Goal: Transaction & Acquisition: Purchase product/service

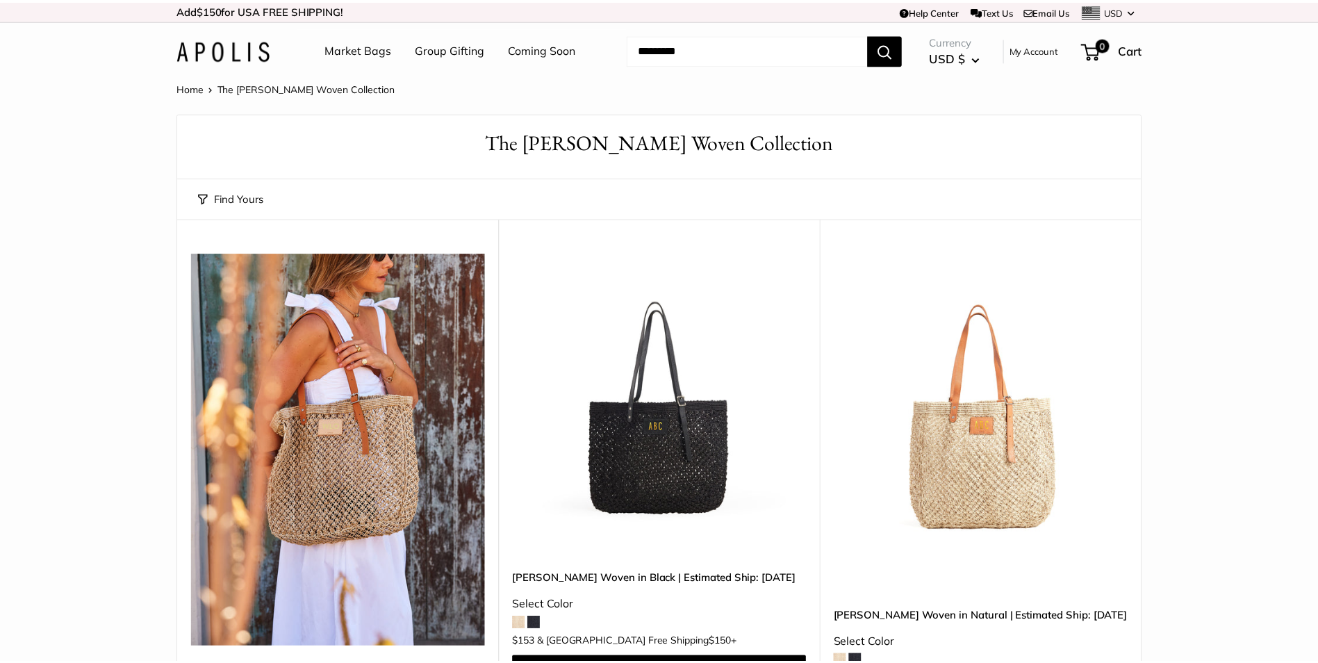
scroll to position [208, 0]
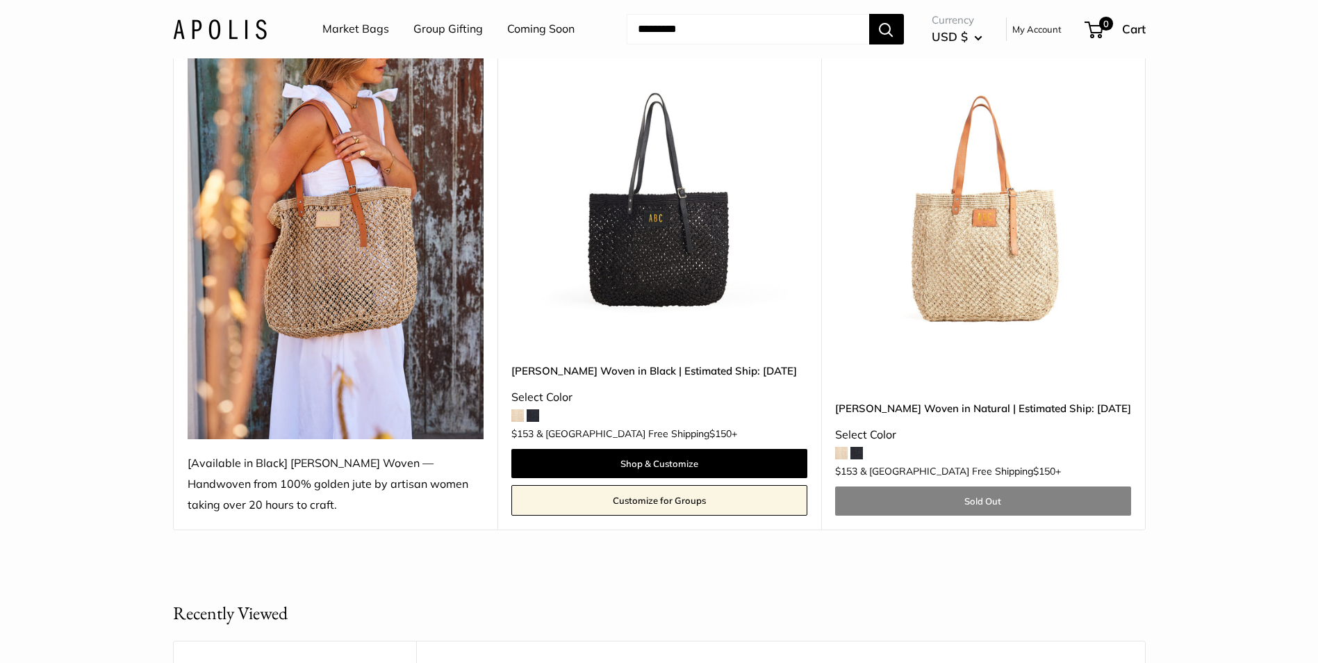
click at [0, 0] on img at bounding box center [0, 0] width 0 height 0
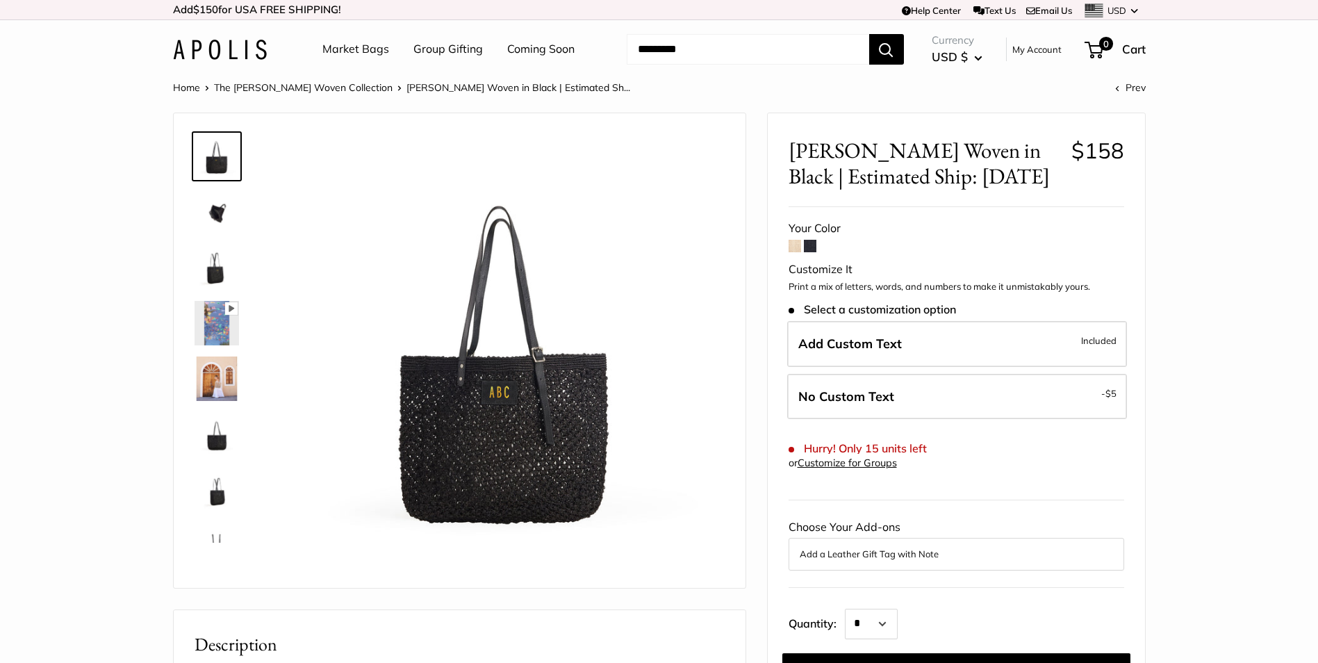
click at [217, 431] on img at bounding box center [217, 434] width 44 height 44
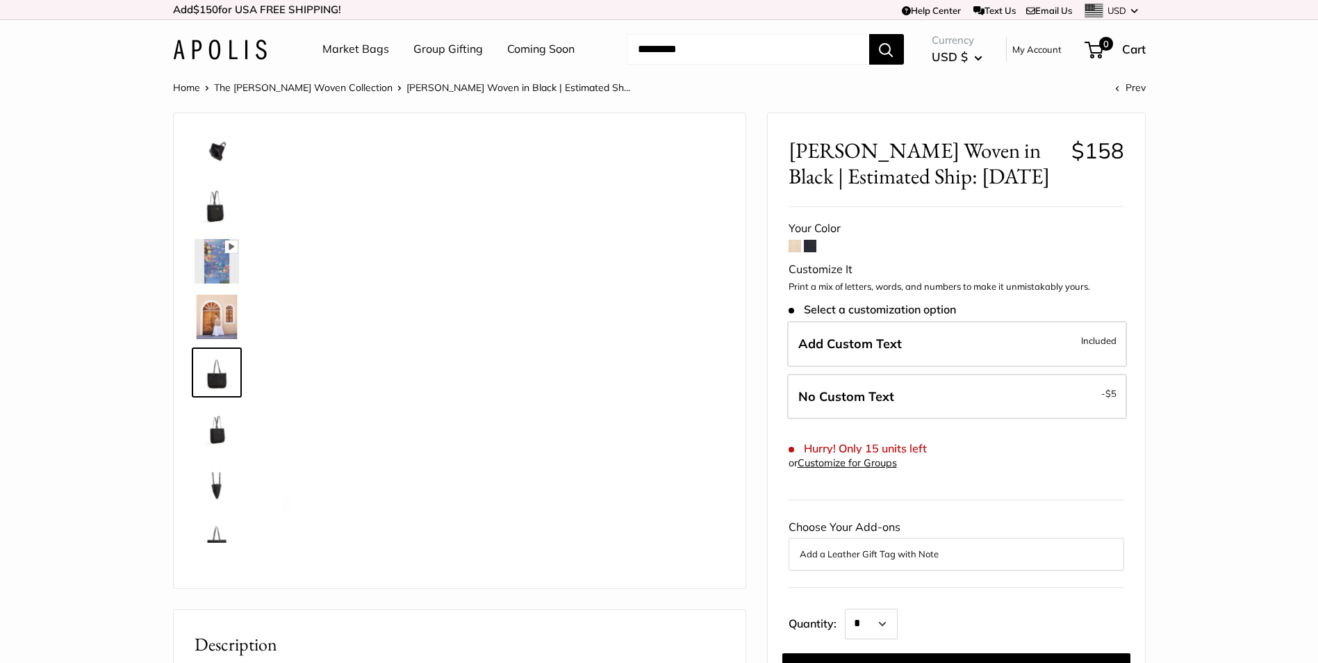
scroll to position [89, 0]
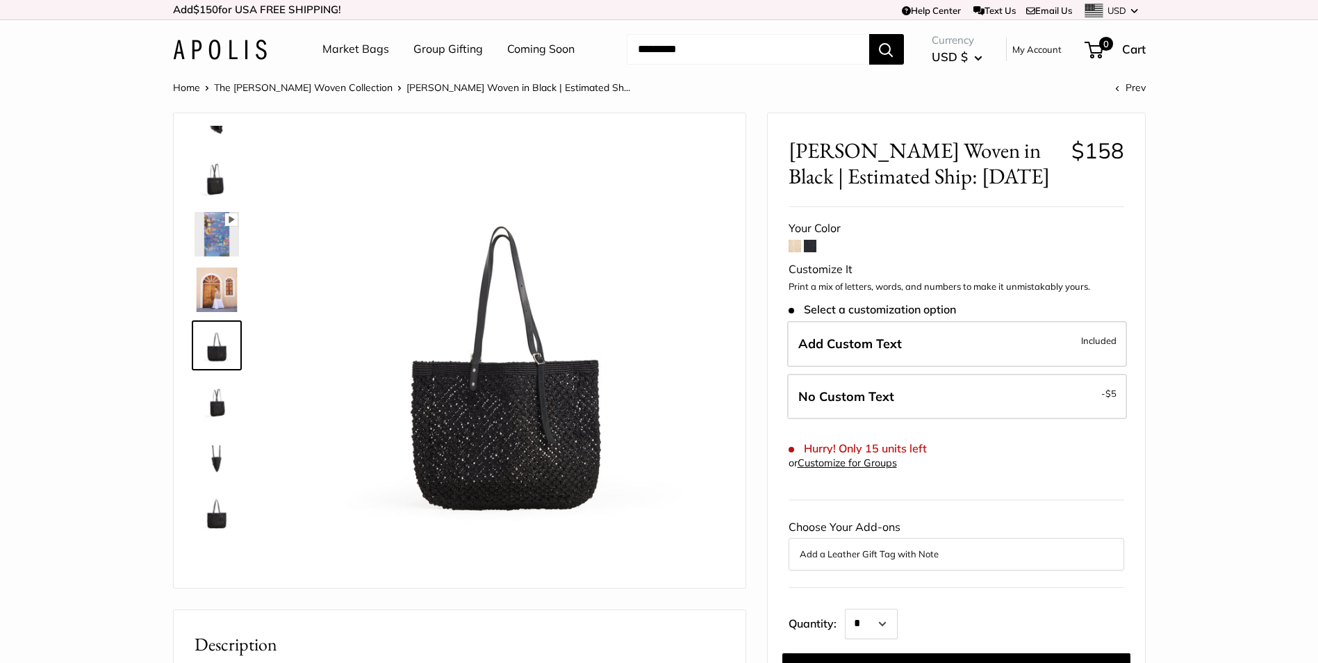
click at [215, 454] on img at bounding box center [217, 456] width 44 height 44
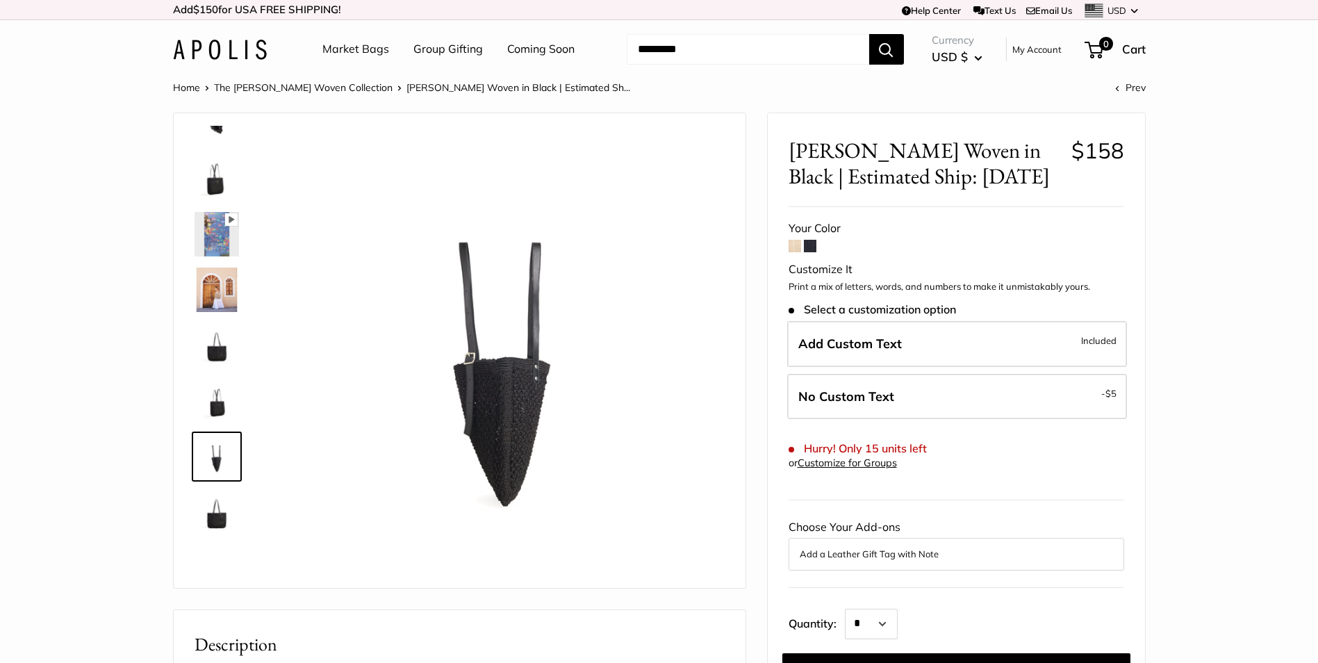
click at [220, 508] on img at bounding box center [217, 512] width 44 height 44
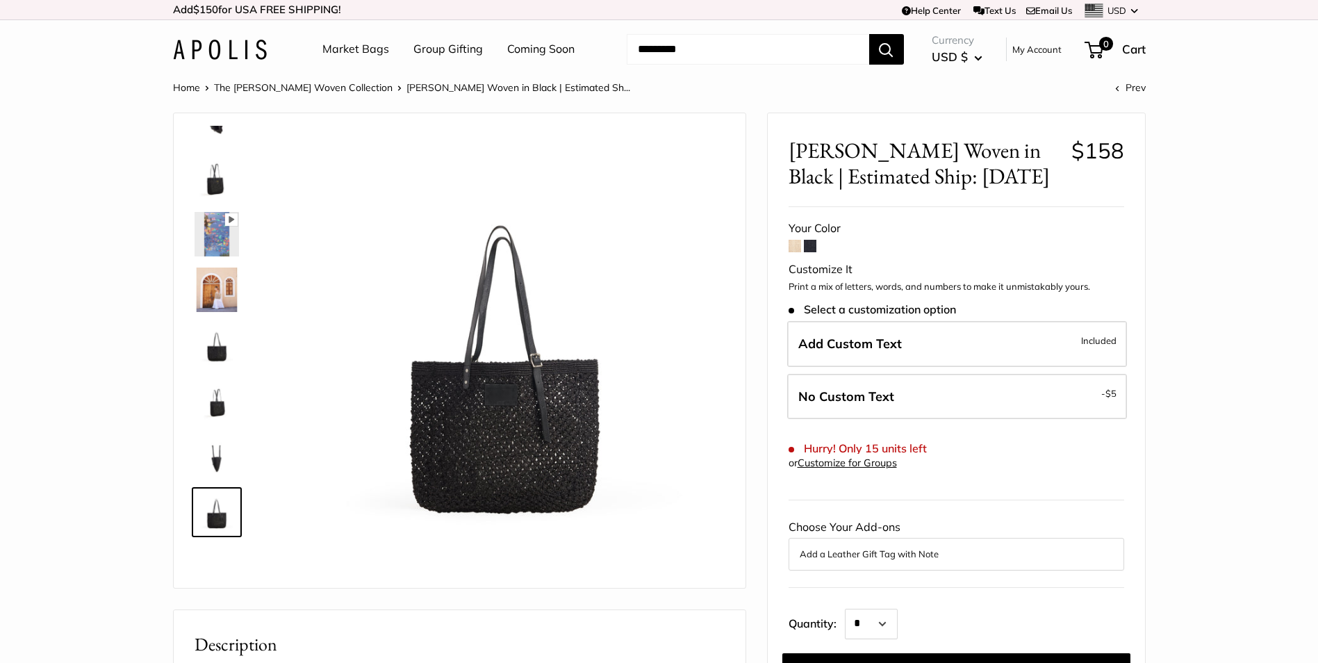
click at [222, 290] on img at bounding box center [217, 290] width 44 height 44
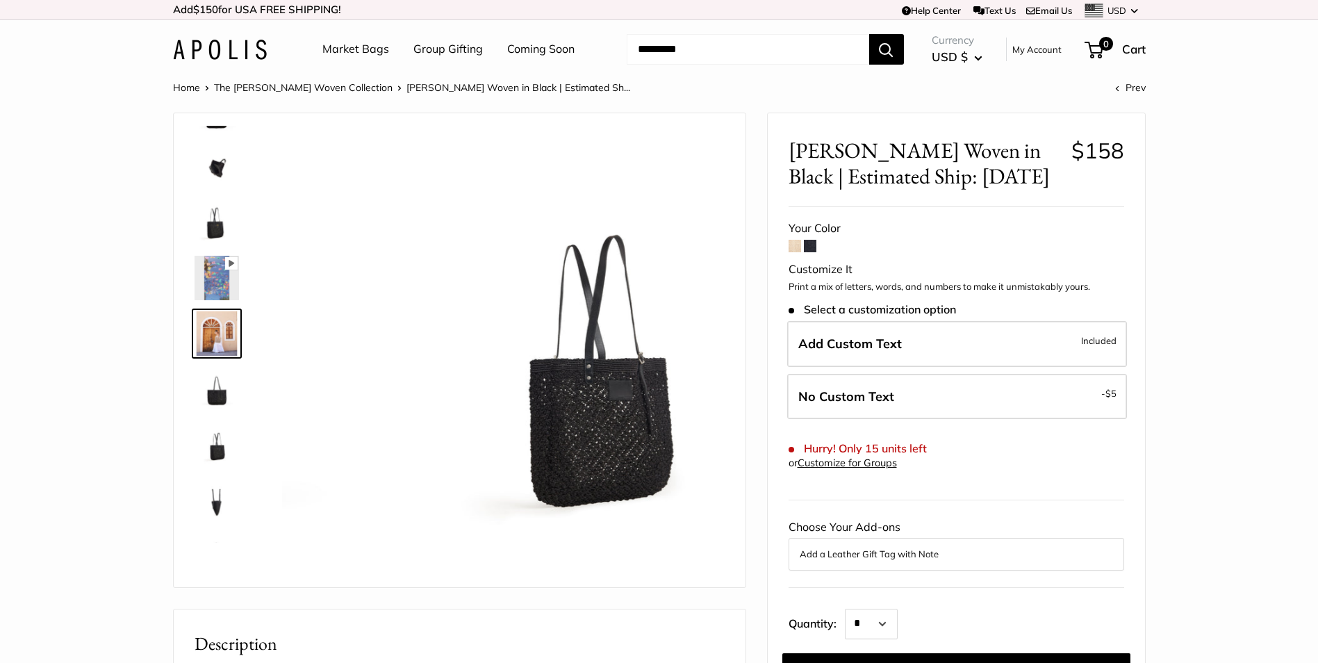
scroll to position [43, 0]
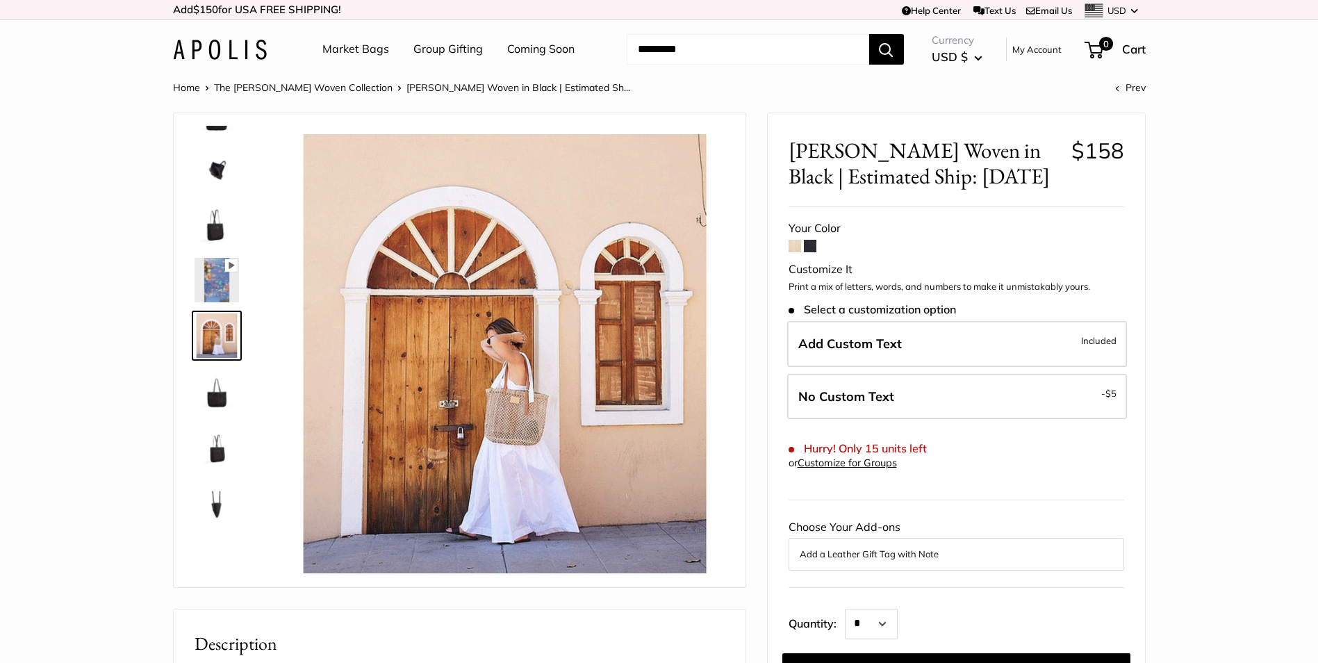
click at [217, 283] on img at bounding box center [217, 280] width 44 height 44
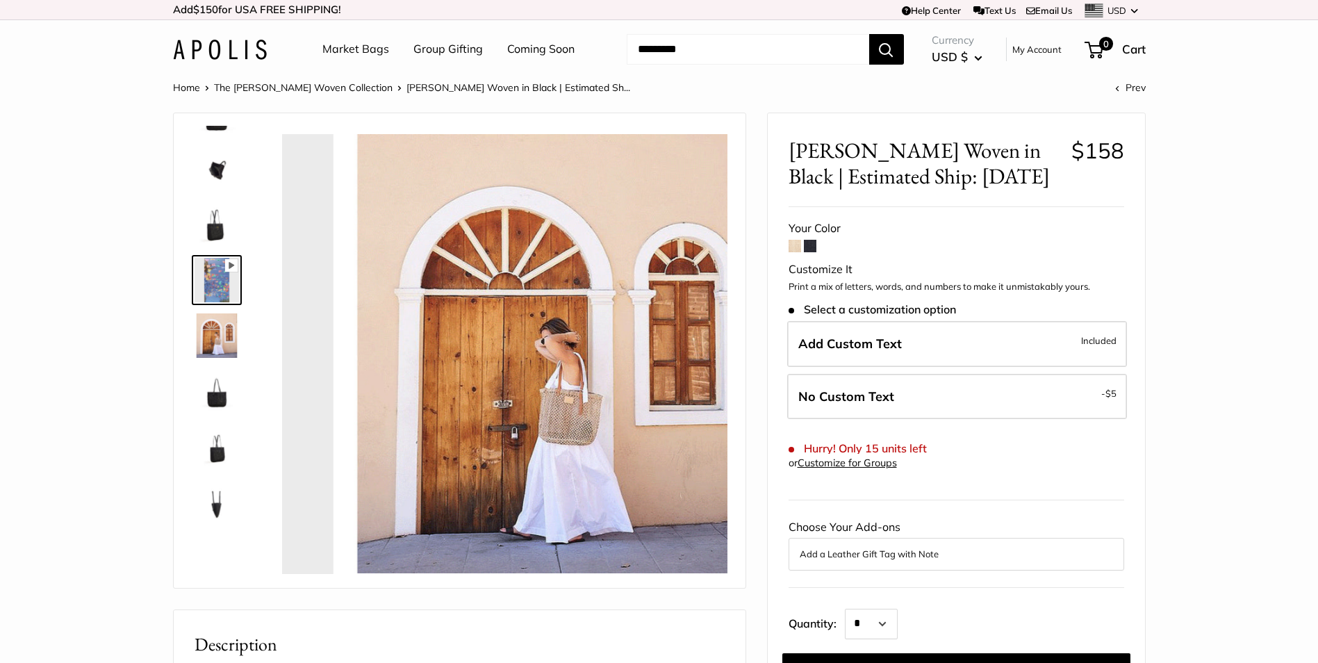
scroll to position [0, 0]
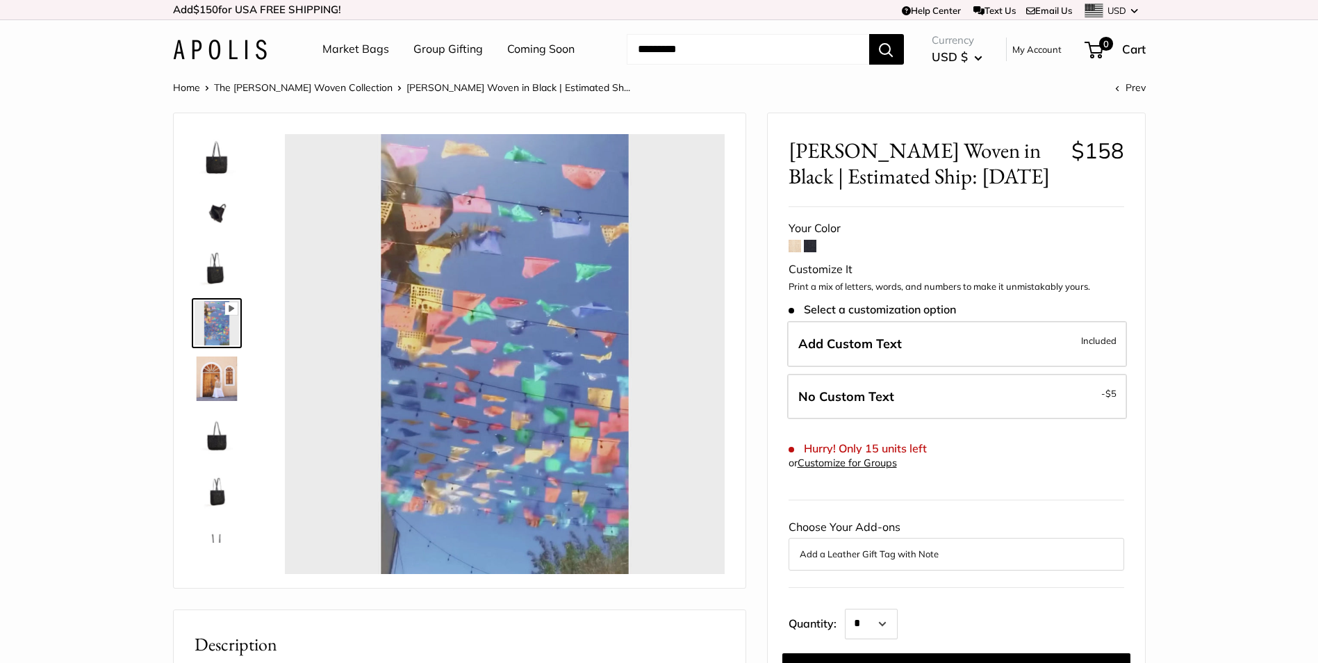
type input "*"
click at [207, 437] on img at bounding box center [217, 434] width 44 height 44
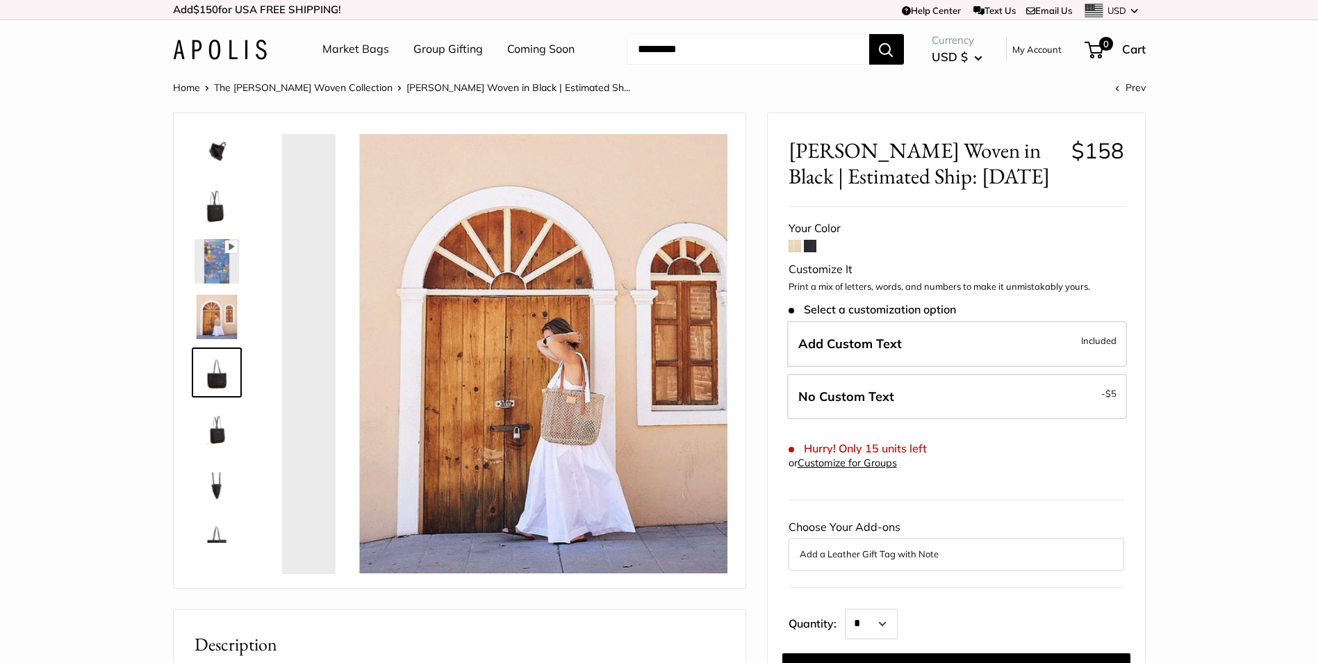
scroll to position [89, 0]
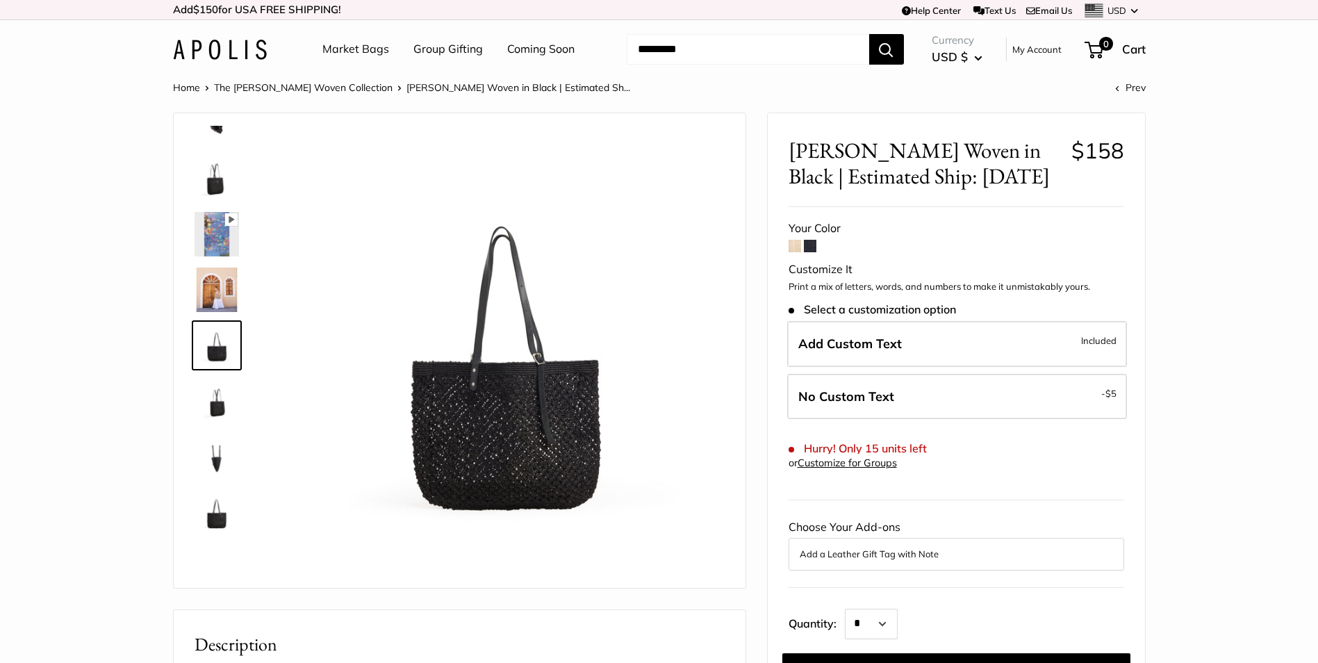
click at [218, 527] on img at bounding box center [217, 512] width 44 height 44
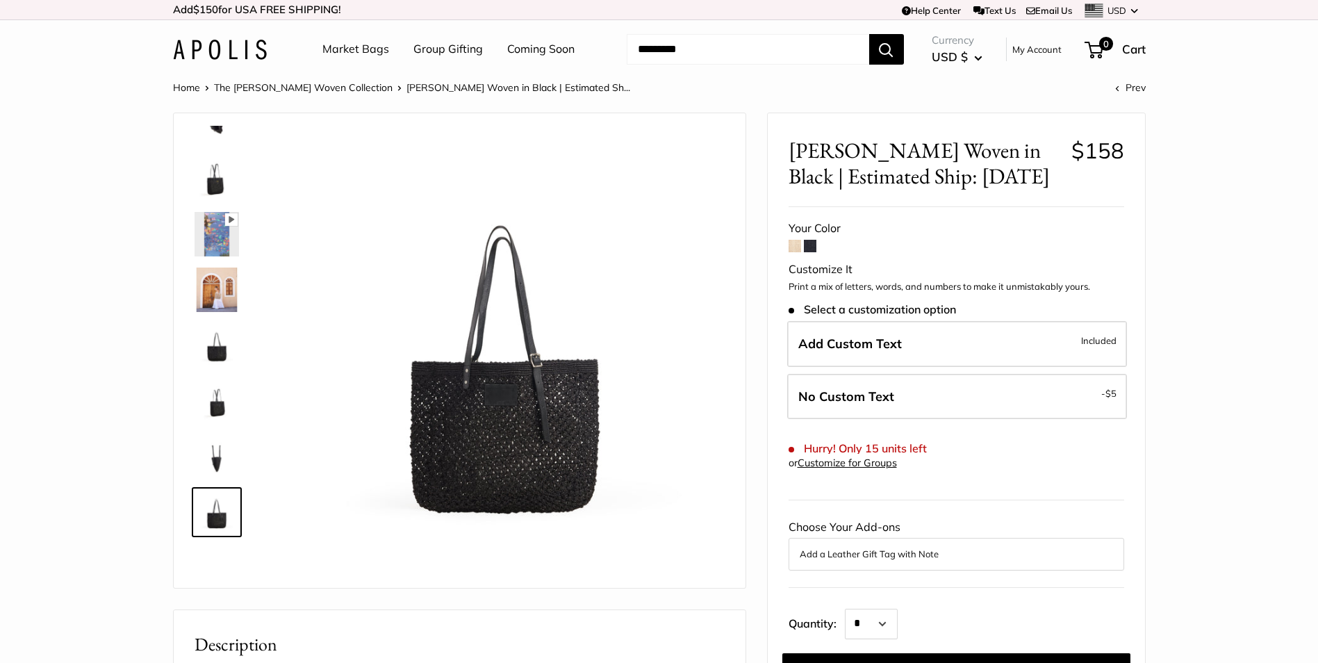
click at [218, 349] on img at bounding box center [217, 345] width 44 height 44
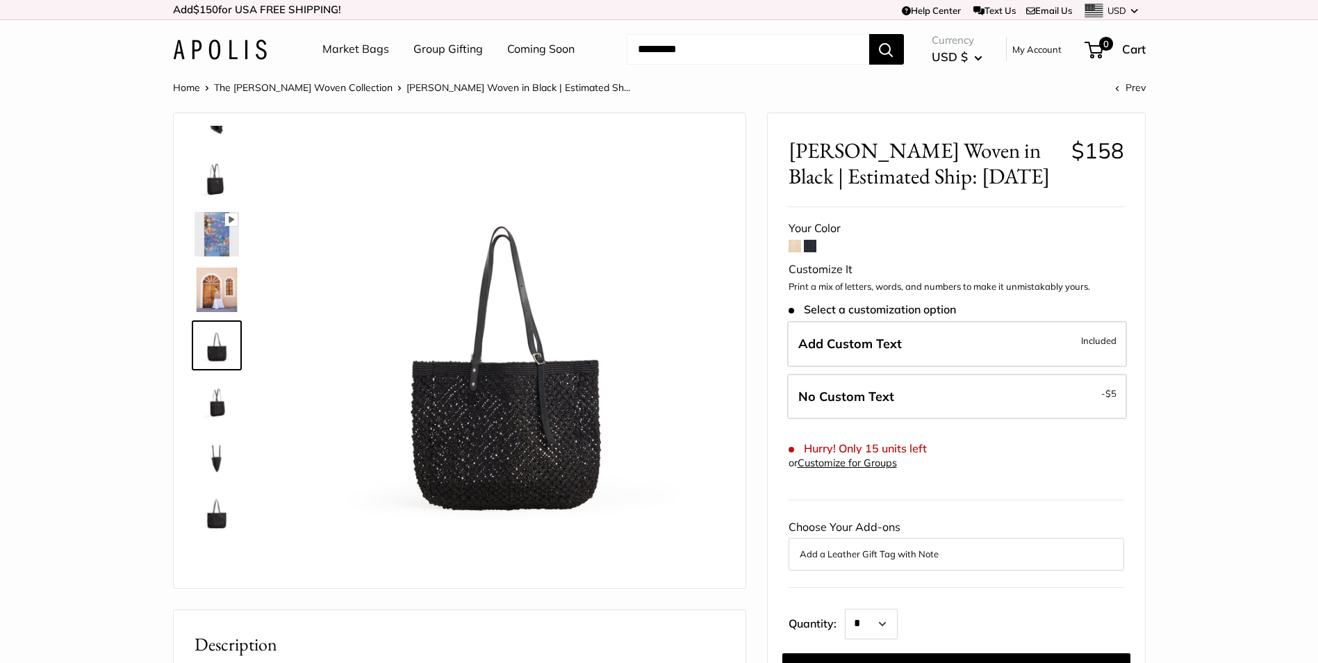
click at [211, 189] on img at bounding box center [217, 178] width 44 height 44
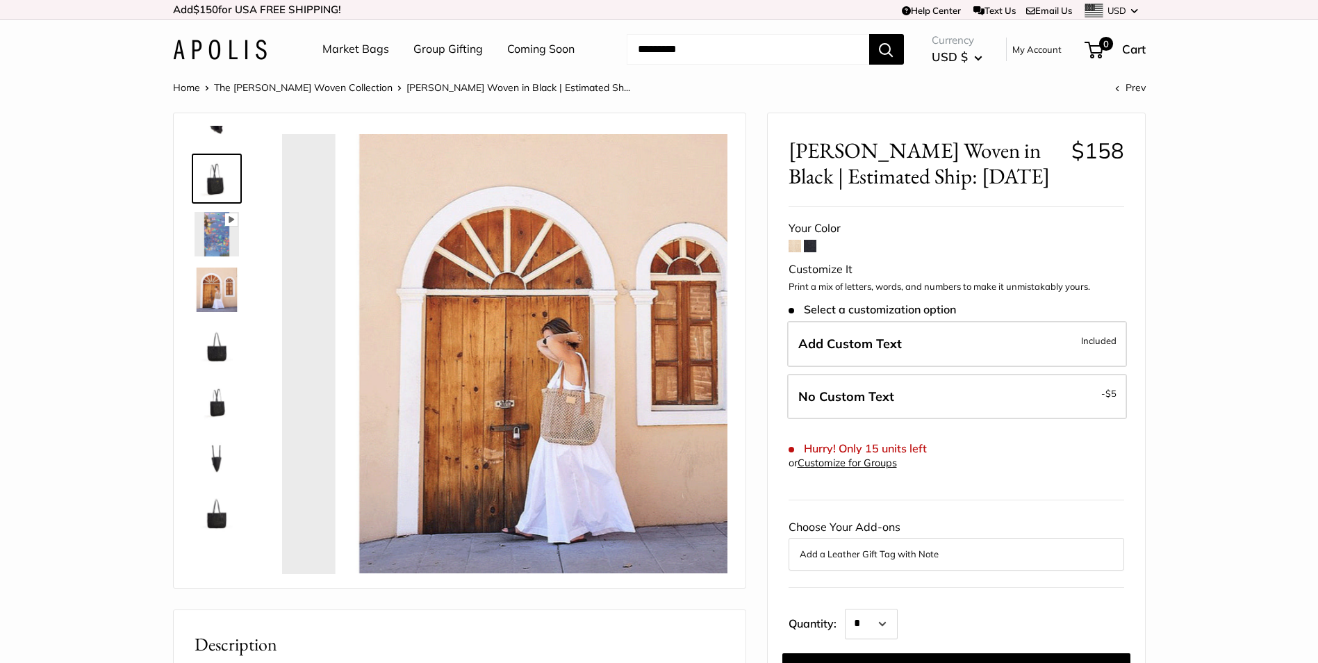
scroll to position [0, 0]
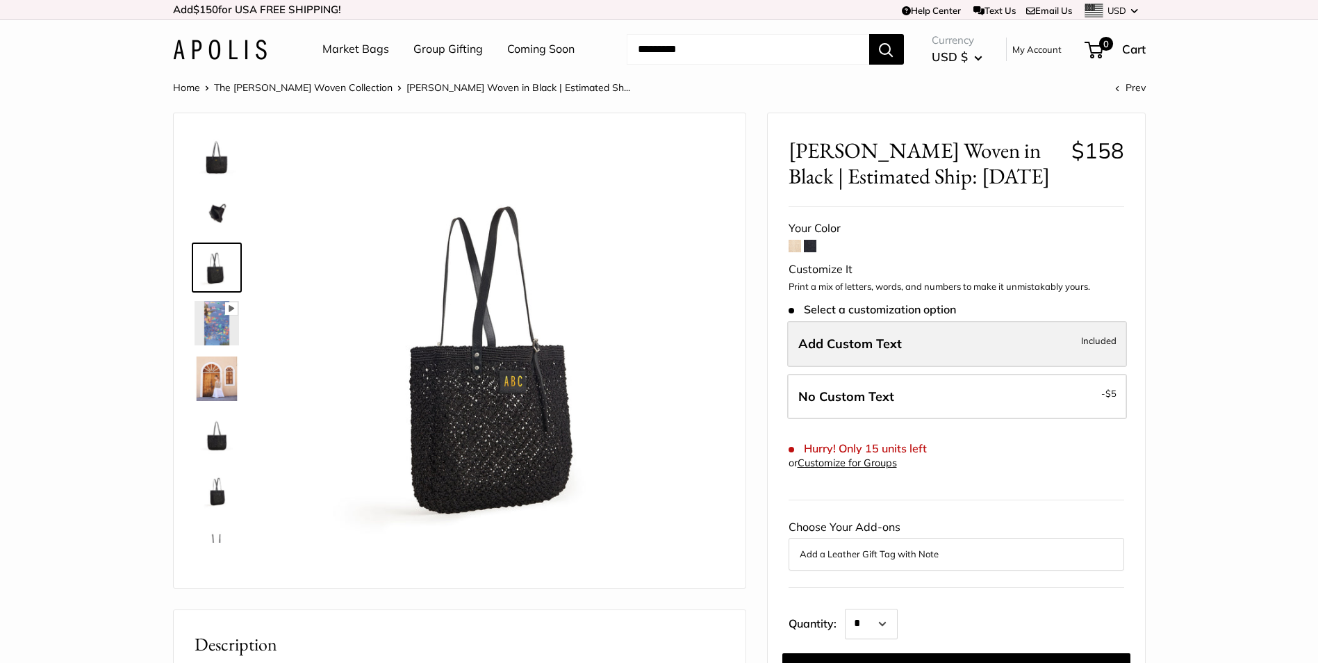
click at [855, 340] on span "Add Custom Text" at bounding box center [850, 344] width 104 height 16
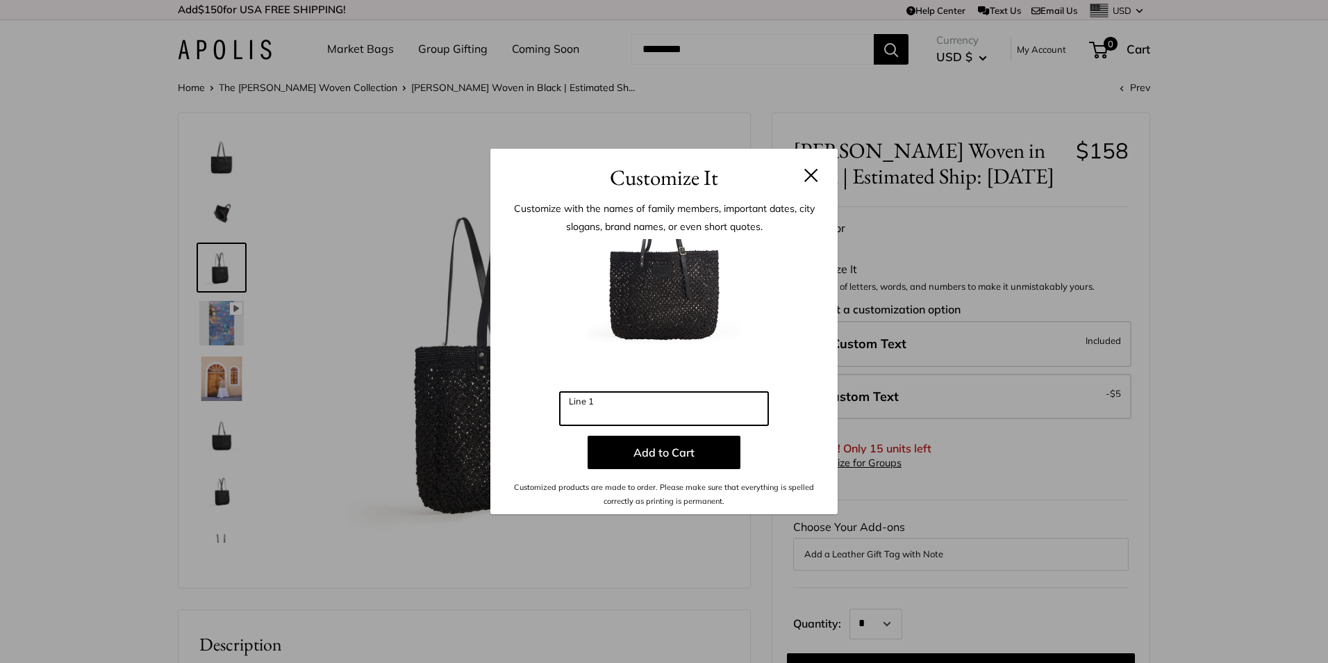
click at [605, 407] on input "Line 1" at bounding box center [664, 408] width 208 height 33
type input "***"
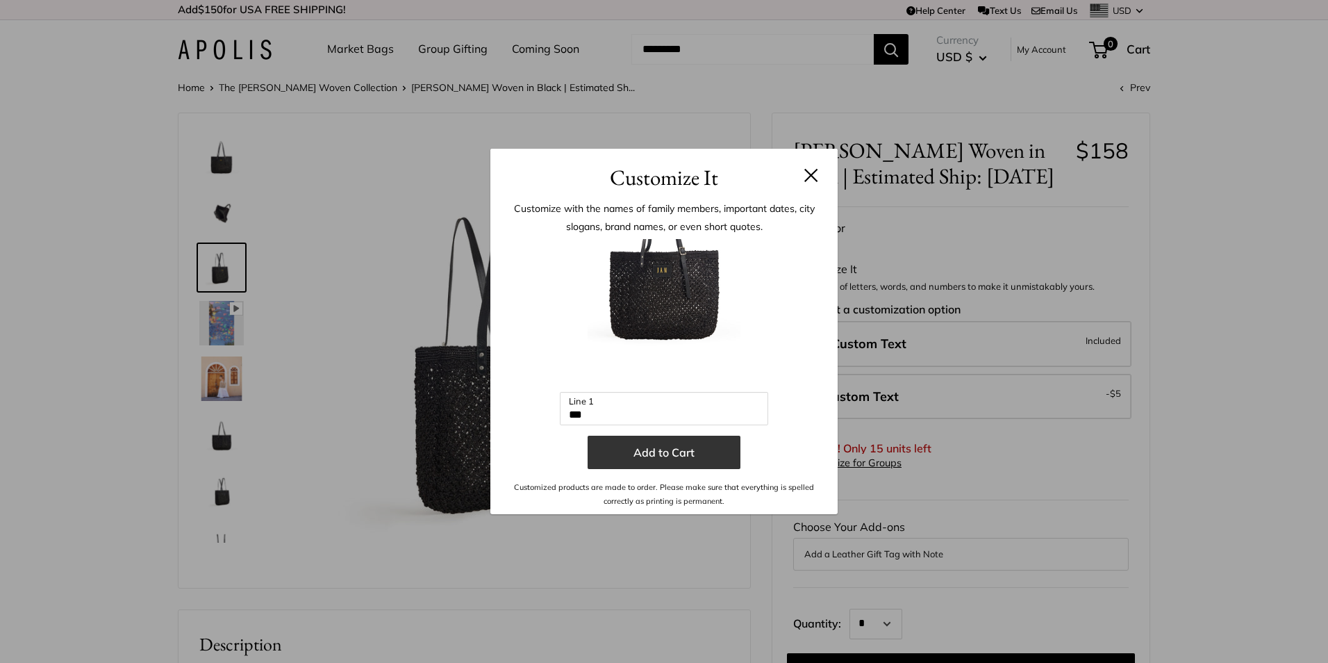
click at [657, 454] on button "Add to Cart" at bounding box center [664, 452] width 153 height 33
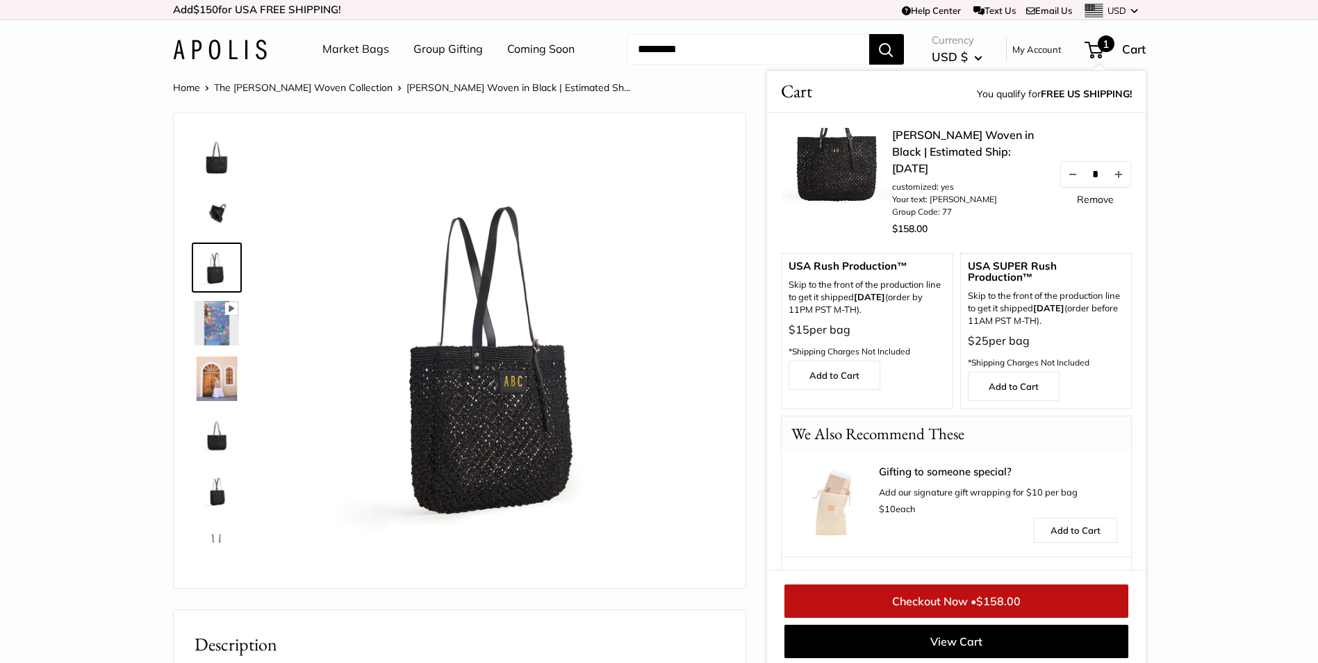
click at [956, 595] on link "Checkout Now • $158.00" at bounding box center [956, 600] width 344 height 33
